Goal: Task Accomplishment & Management: Manage account settings

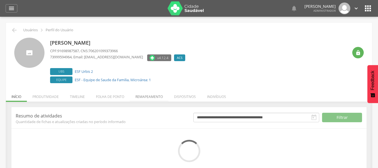
click at [155, 93] on li "Remapeamento" at bounding box center [149, 95] width 39 height 13
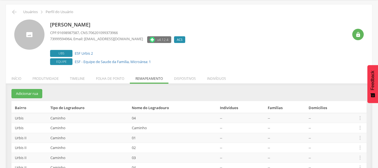
scroll to position [28, 0]
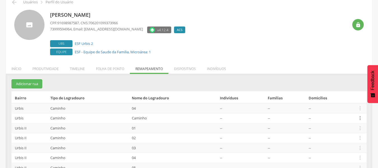
click at [359, 117] on icon "" at bounding box center [360, 118] width 6 height 6
click at [350, 94] on link "Desalocar famílias" at bounding box center [341, 96] width 44 height 7
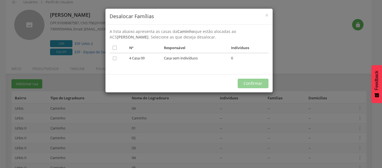
click at [301, 65] on div "× Desalocar Famílias A lista abaixo apresenta as casas da [PERSON_NAME] que est…" at bounding box center [191, 84] width 382 height 168
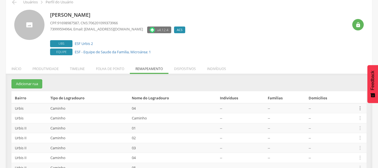
click at [357, 109] on icon "" at bounding box center [360, 108] width 6 height 6
click at [340, 89] on link "Desalocar famílias" at bounding box center [341, 86] width 44 height 7
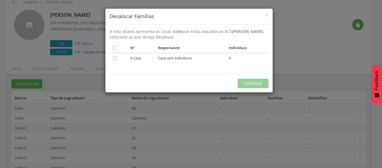
click at [219, 60] on td "Casa sem indivíduos" at bounding box center [191, 59] width 71 height 12
click at [267, 13] on span "×" at bounding box center [266, 15] width 3 height 8
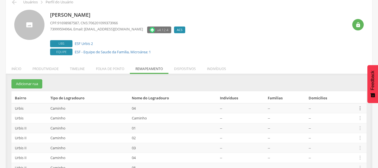
click at [359, 105] on icon "" at bounding box center [360, 108] width 6 height 6
click at [340, 102] on link "Desvincular ACS" at bounding box center [341, 99] width 44 height 7
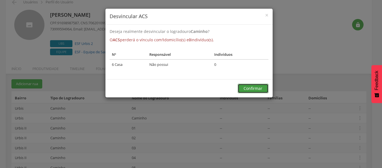
click at [261, 90] on button "Confirmar" at bounding box center [253, 89] width 31 height 10
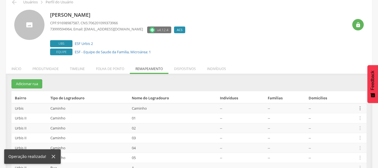
click at [358, 109] on icon "" at bounding box center [360, 108] width 6 height 6
click at [337, 98] on link "Desvincular ACS" at bounding box center [341, 99] width 44 height 7
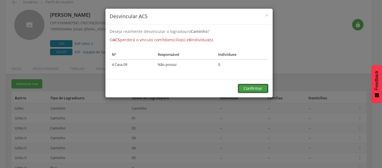
click at [253, 89] on button "Confirmar" at bounding box center [253, 89] width 31 height 10
